Goal: Task Accomplishment & Management: Manage account settings

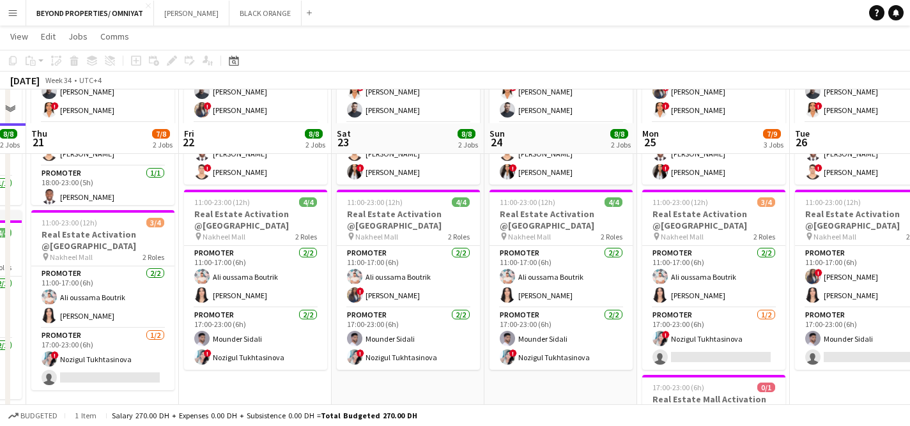
scroll to position [265, 0]
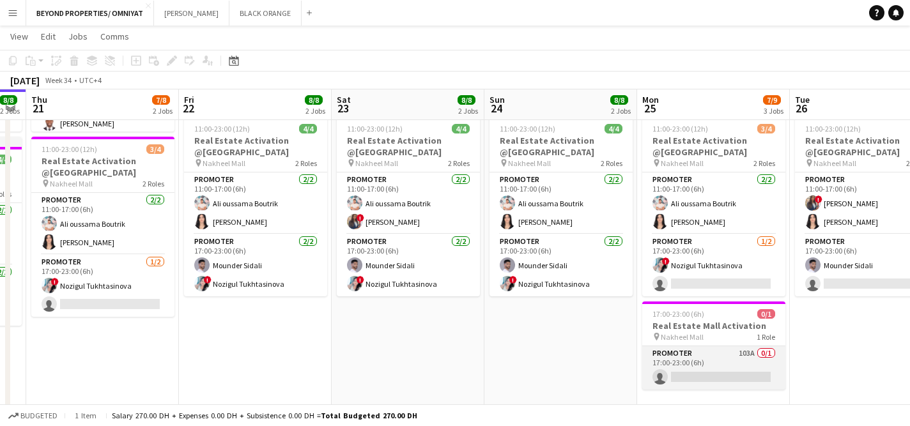
click at [698, 360] on app-card-role "Promoter 103A 0/1 17:00-23:00 (6h) single-neutral-actions" at bounding box center [713, 367] width 143 height 43
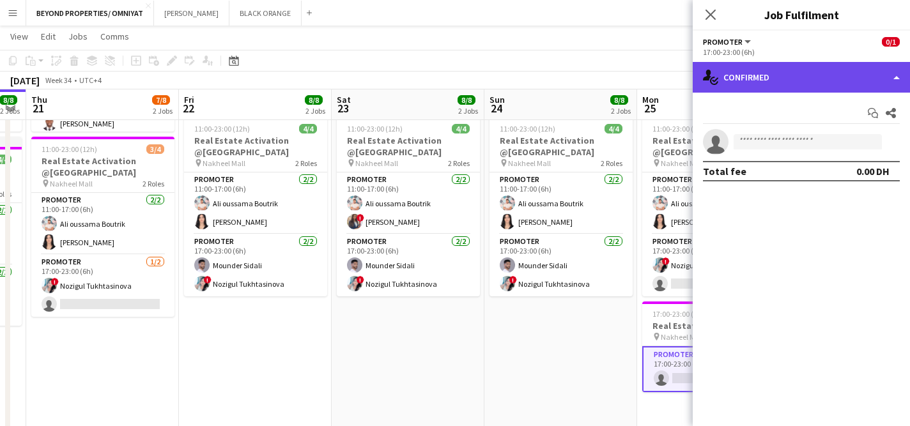
click at [795, 86] on div "single-neutral-actions-check-2 Confirmed" at bounding box center [801, 77] width 217 height 31
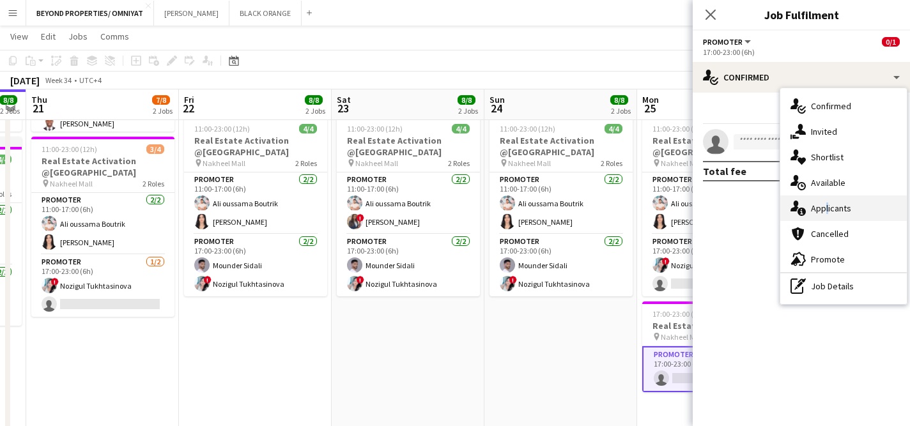
click at [823, 203] on div "single-neutral-actions-information Applicants" at bounding box center [843, 209] width 127 height 26
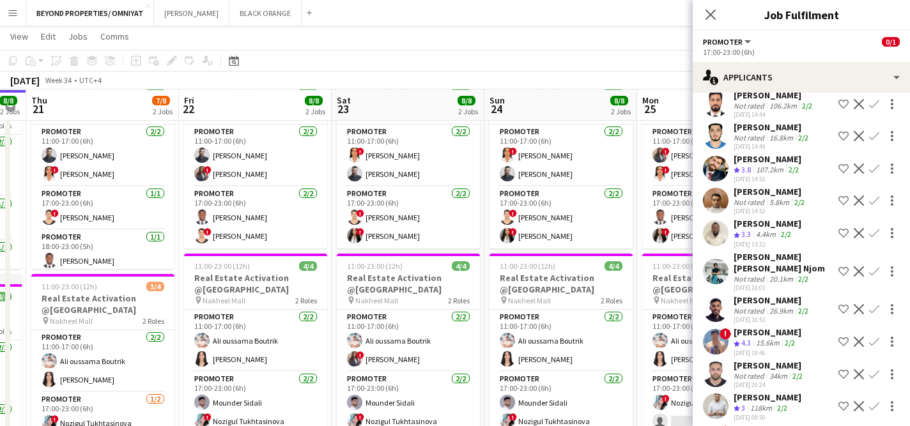
scroll to position [0, 0]
click at [711, 17] on icon "Close pop-in" at bounding box center [710, 14] width 12 height 12
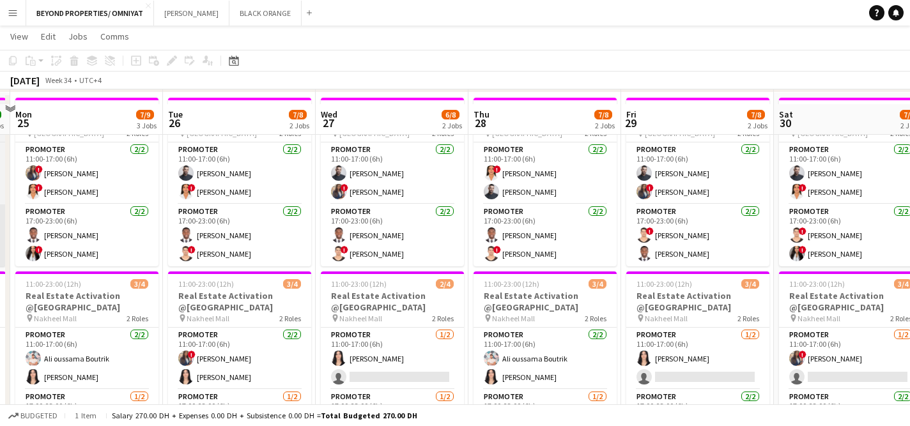
scroll to position [103, 0]
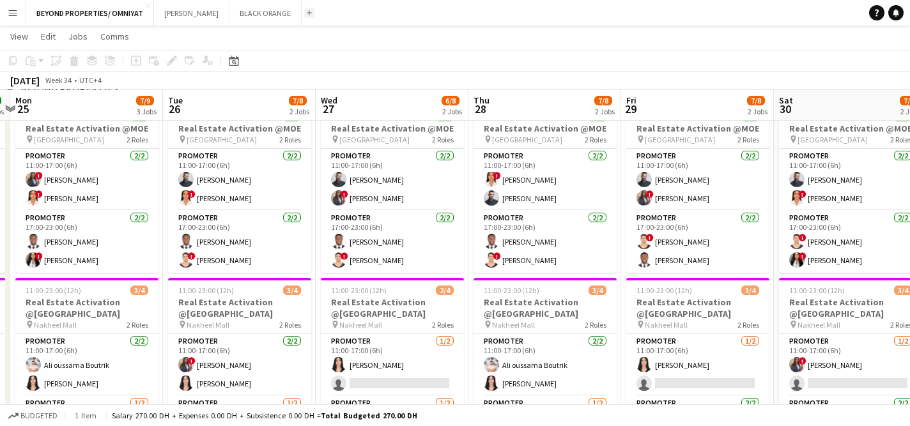
click at [307, 15] on app-icon "Add" at bounding box center [309, 12] width 5 height 5
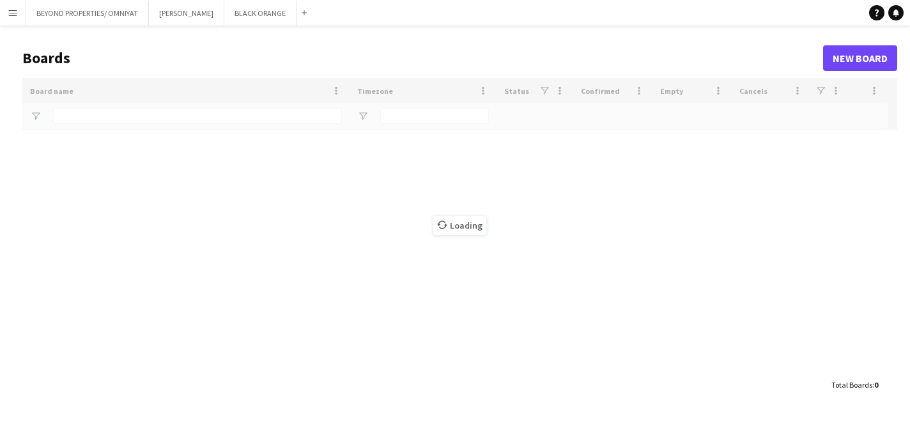
click at [10, 12] on app-icon "Menu" at bounding box center [13, 13] width 10 height 10
type input "*****"
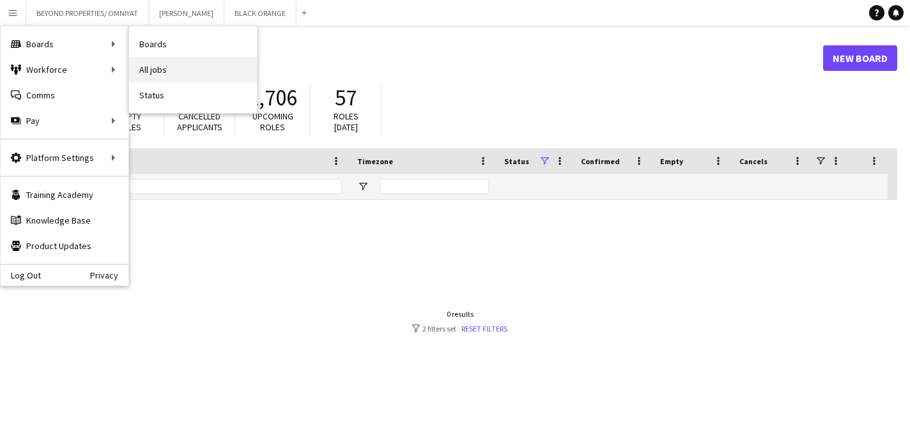
click at [150, 68] on link "All jobs" at bounding box center [193, 70] width 128 height 26
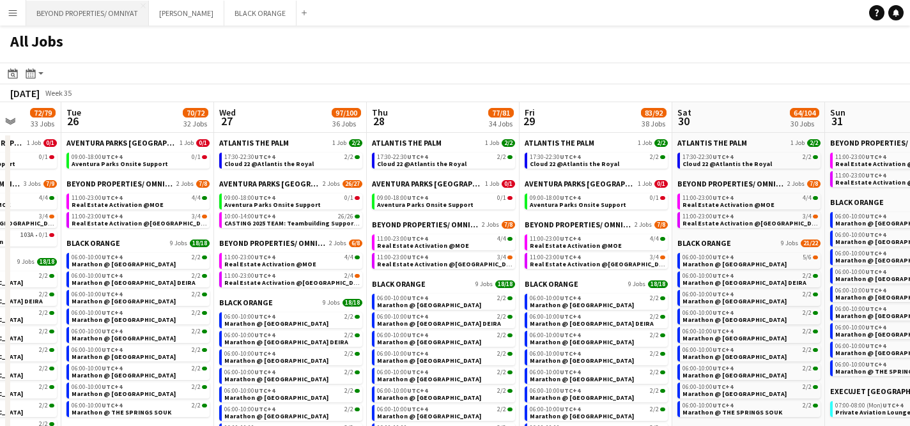
click at [109, 12] on button "BEYOND PROPERTIES/ OMNIYAT Close" at bounding box center [87, 13] width 123 height 25
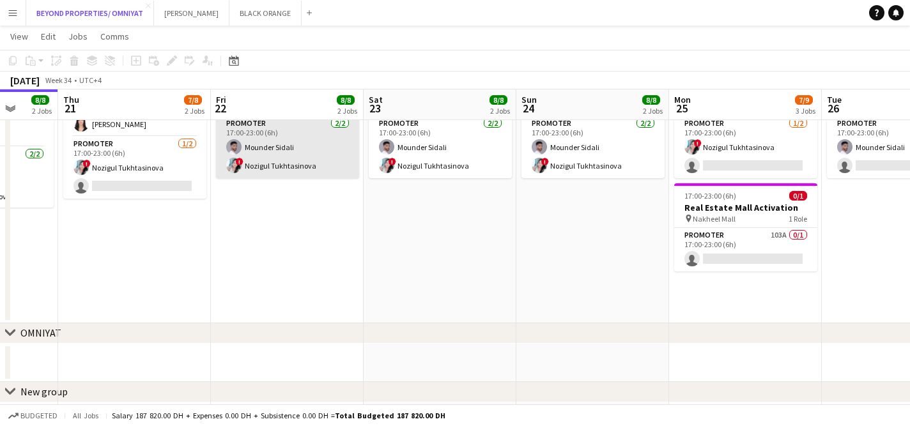
scroll to position [0, 438]
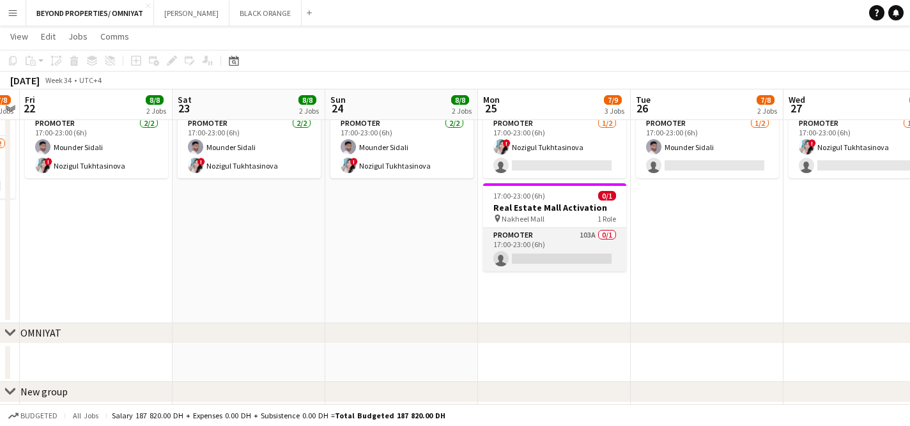
click at [569, 240] on app-card-role "Promoter 103A 0/1 17:00-23:00 (6h) single-neutral-actions" at bounding box center [554, 249] width 143 height 43
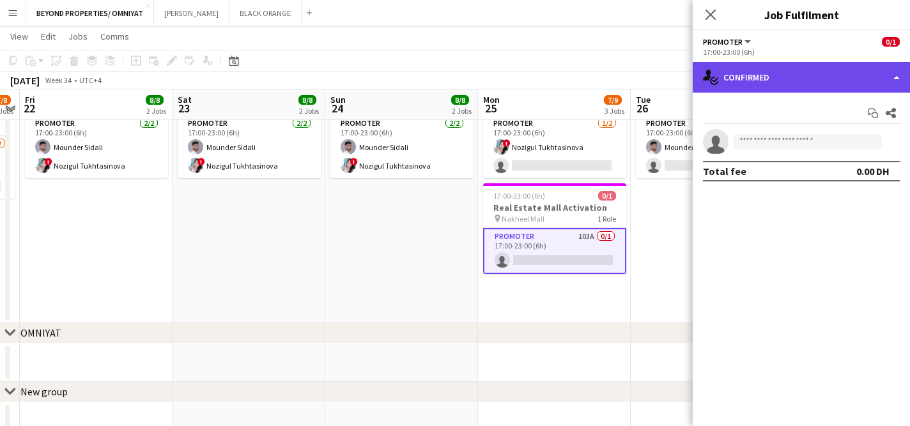
click at [822, 76] on div "single-neutral-actions-check-2 Confirmed" at bounding box center [801, 77] width 217 height 31
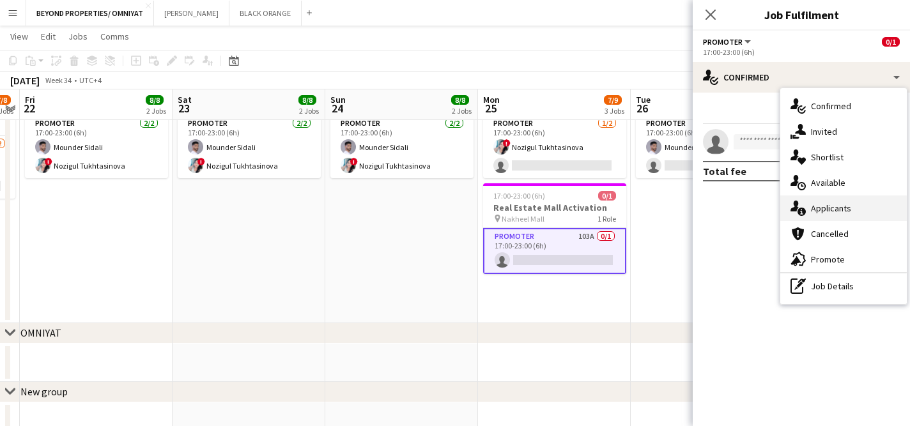
click at [867, 206] on div "single-neutral-actions-information Applicants" at bounding box center [843, 209] width 127 height 26
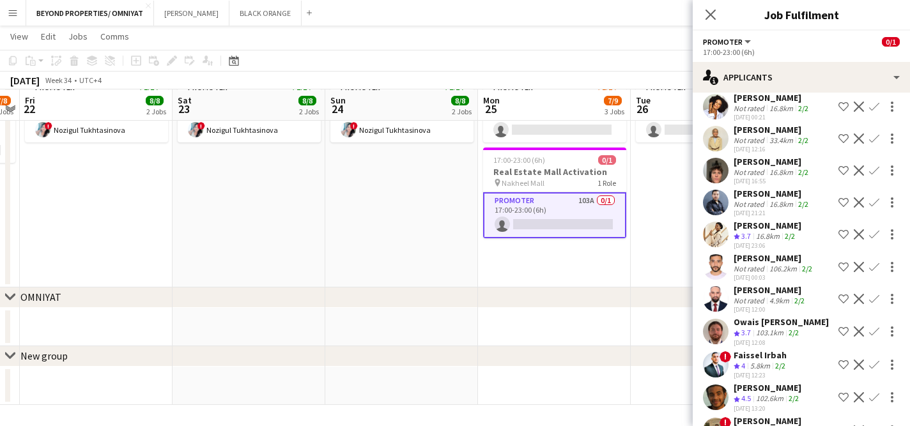
scroll to position [2978, 0]
